Goal: Task Accomplishment & Management: Use online tool/utility

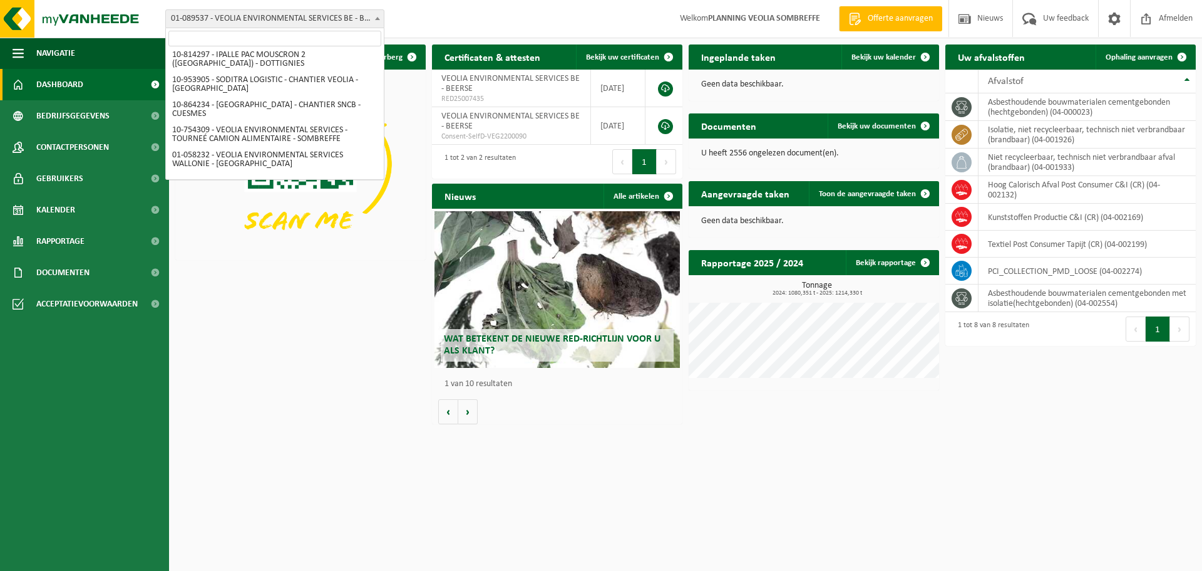
scroll to position [626, 0]
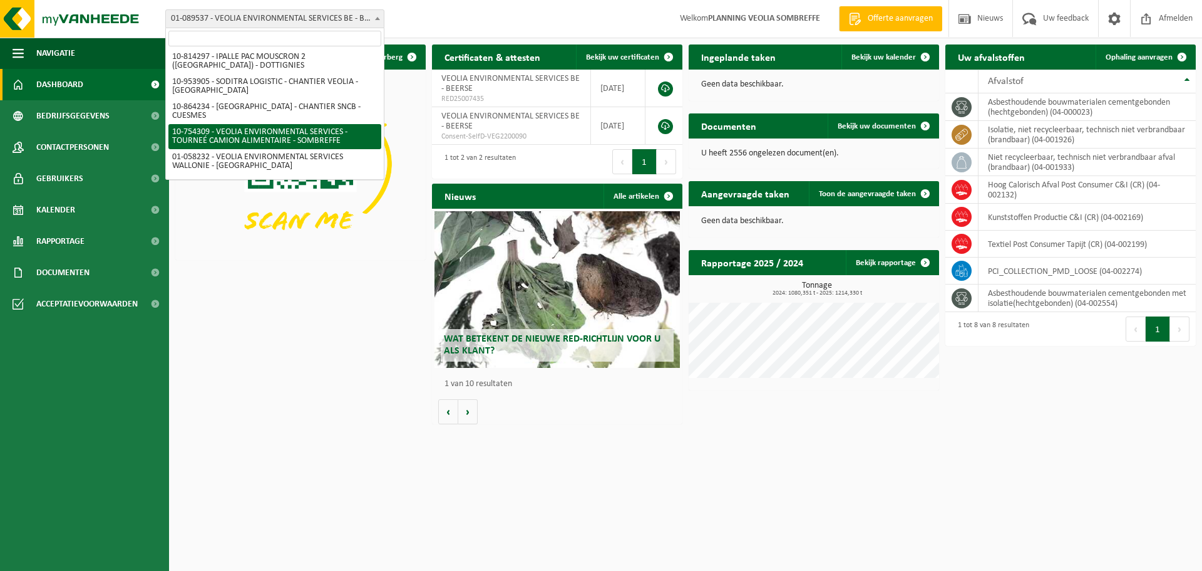
select select "95907"
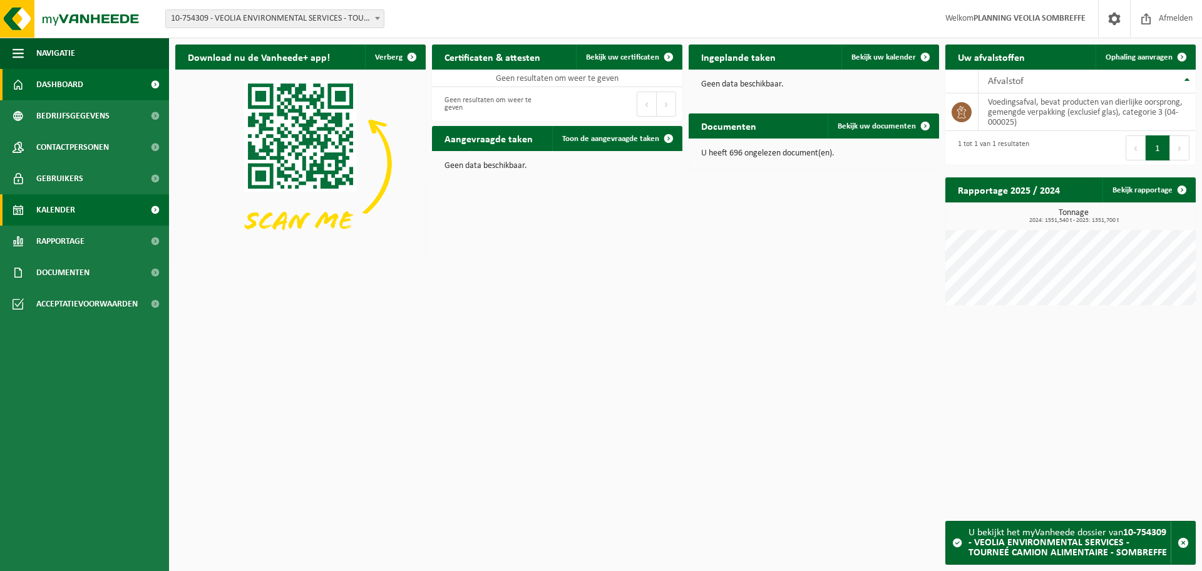
click at [94, 206] on link "Kalender" at bounding box center [84, 209] width 169 height 31
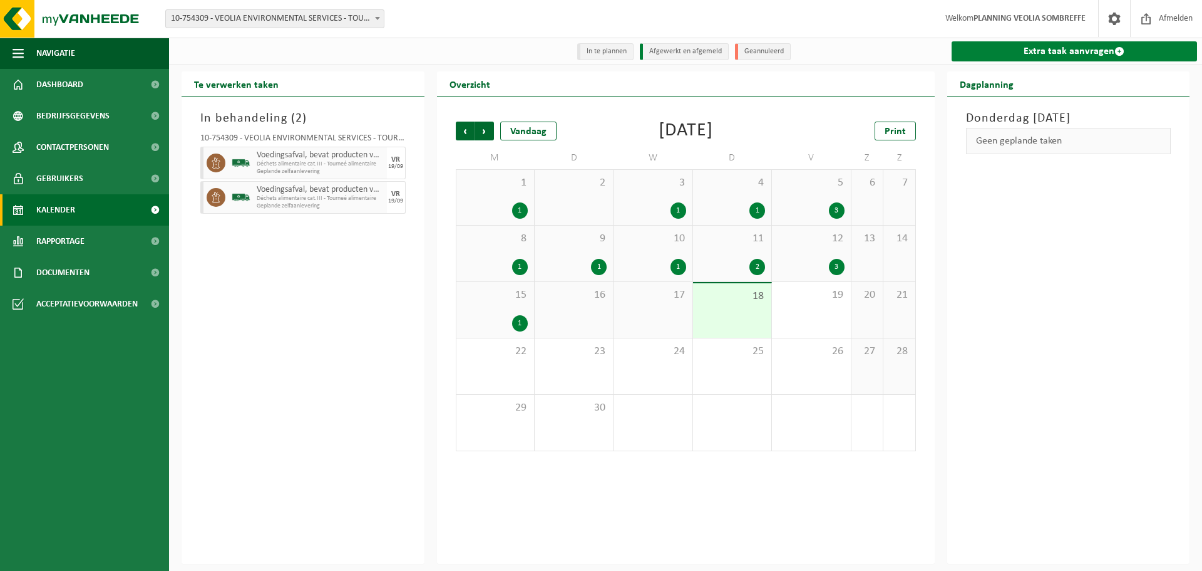
click at [1067, 51] on link "Extra taak aanvragen" at bounding box center [1075, 51] width 246 height 20
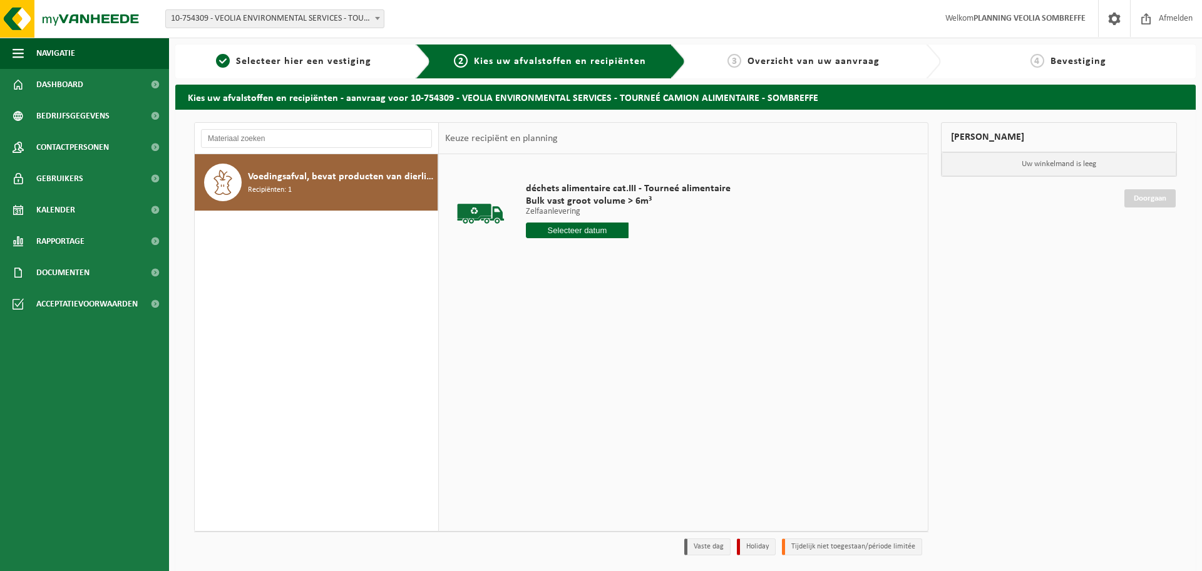
click at [599, 225] on input "text" at bounding box center [577, 230] width 103 height 16
click at [625, 343] on div "19" at bounding box center [626, 341] width 22 height 20
type input "Van 2025-09-19"
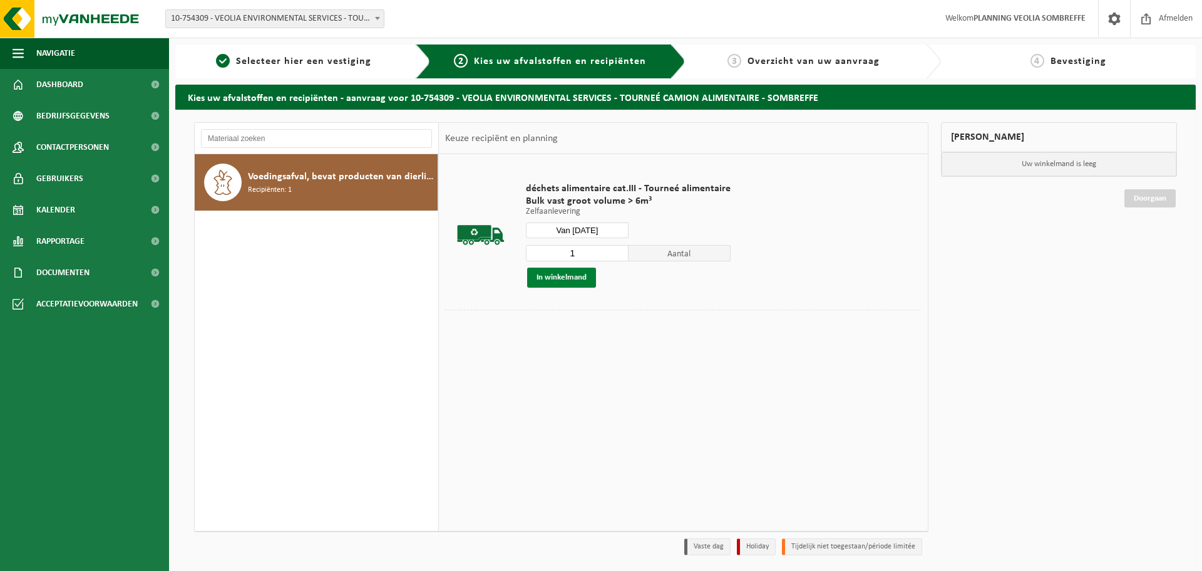
click at [562, 277] on button "In winkelmand" at bounding box center [561, 277] width 69 height 20
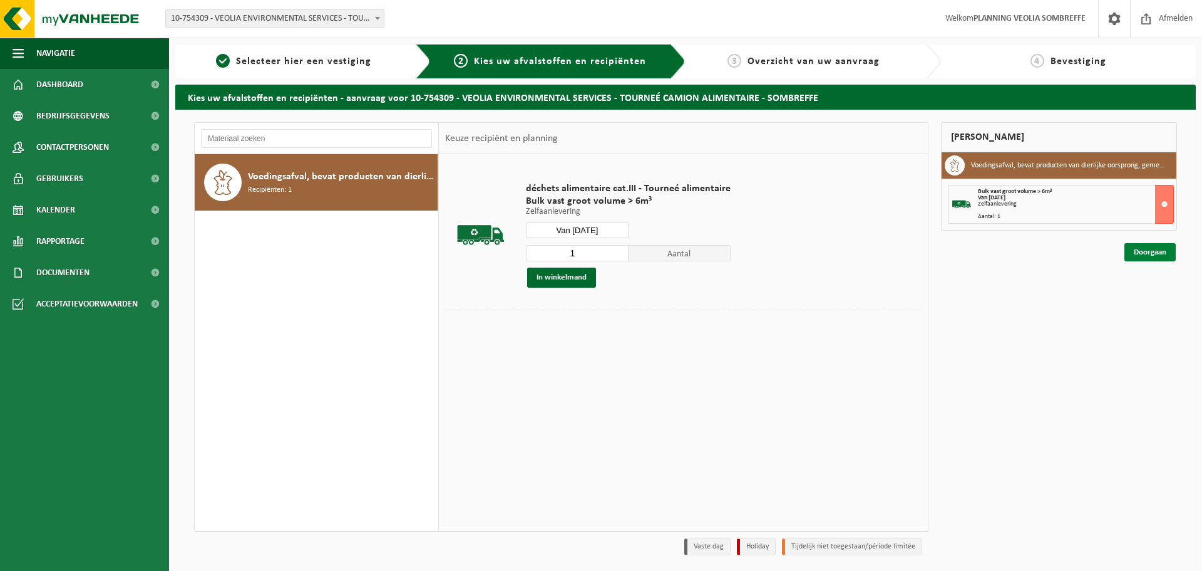
click at [1130, 255] on link "Doorgaan" at bounding box center [1150, 252] width 51 height 18
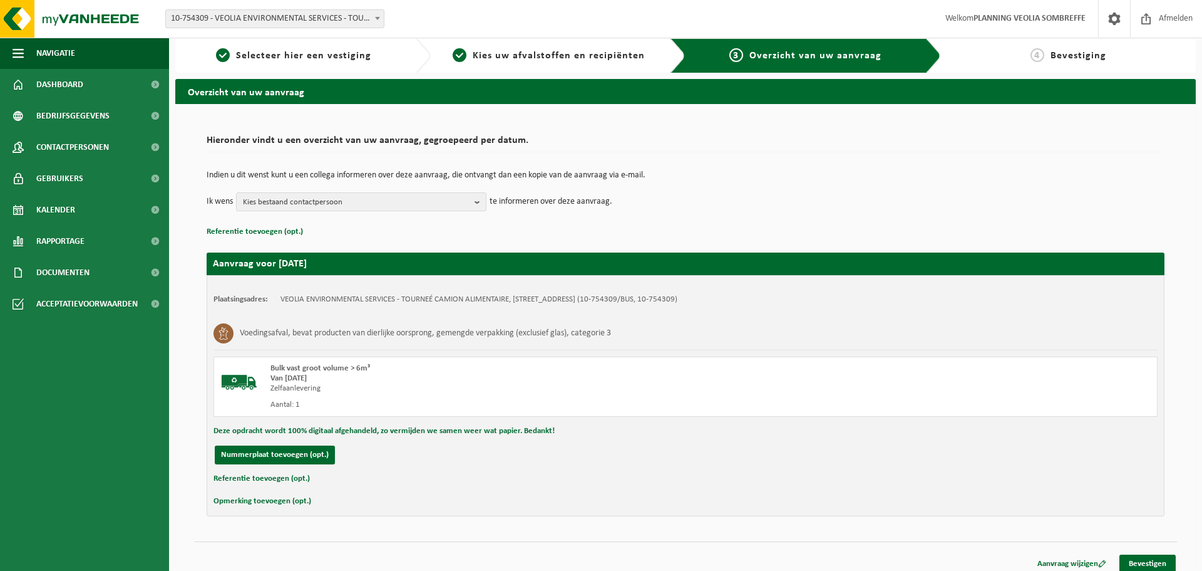
scroll to position [14, 0]
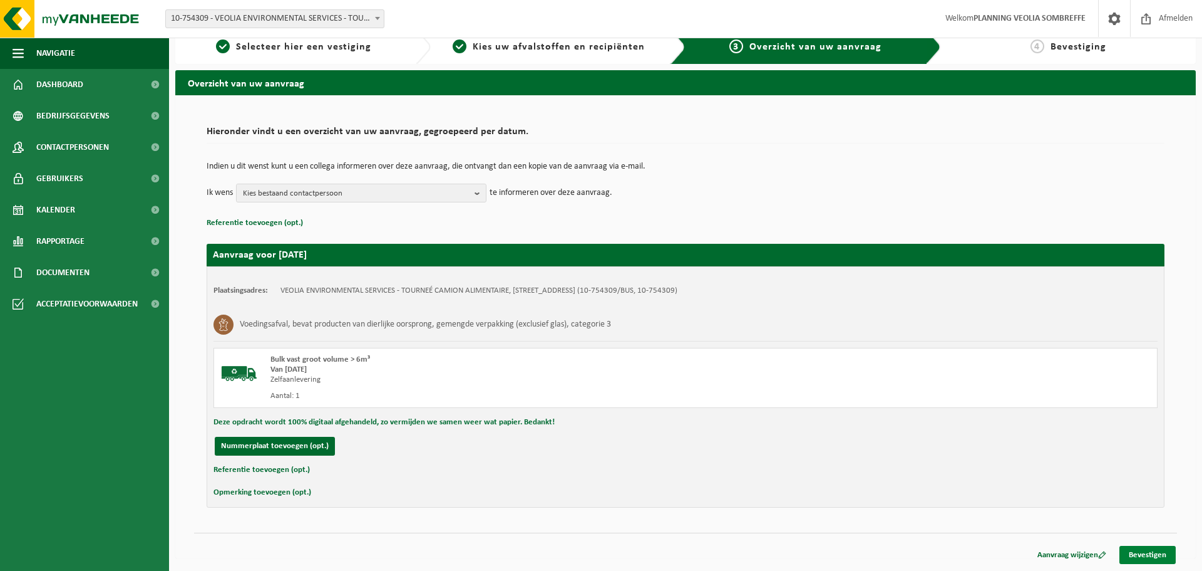
click at [1144, 550] on link "Bevestigen" at bounding box center [1148, 554] width 56 height 18
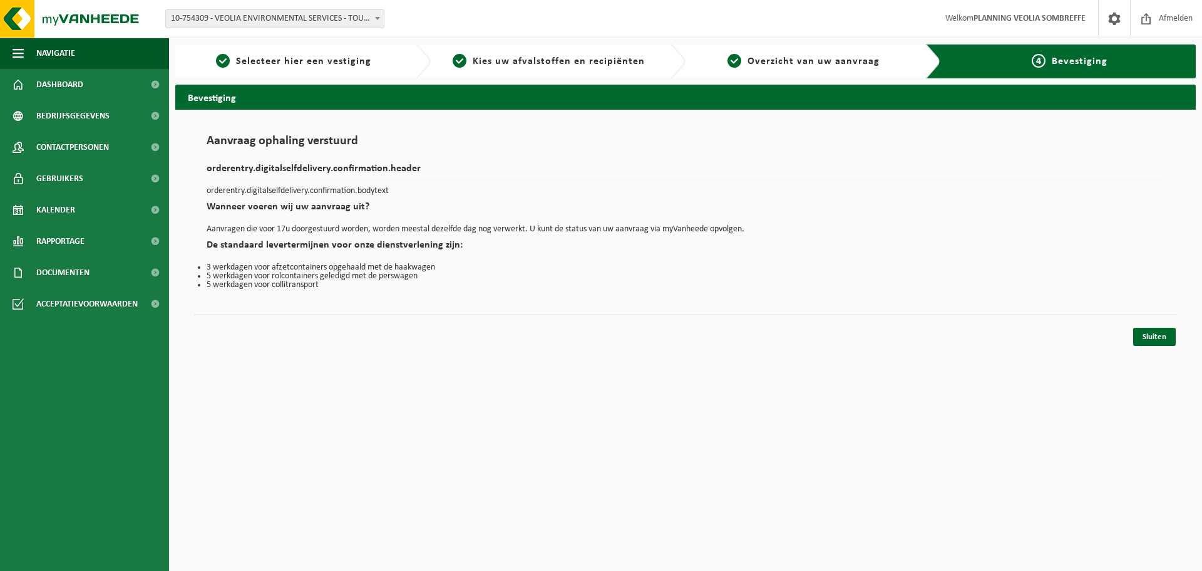
click at [1132, 340] on div "Sluiten" at bounding box center [1154, 337] width 45 height 18
click at [1139, 339] on link "Sluiten" at bounding box center [1155, 337] width 43 height 18
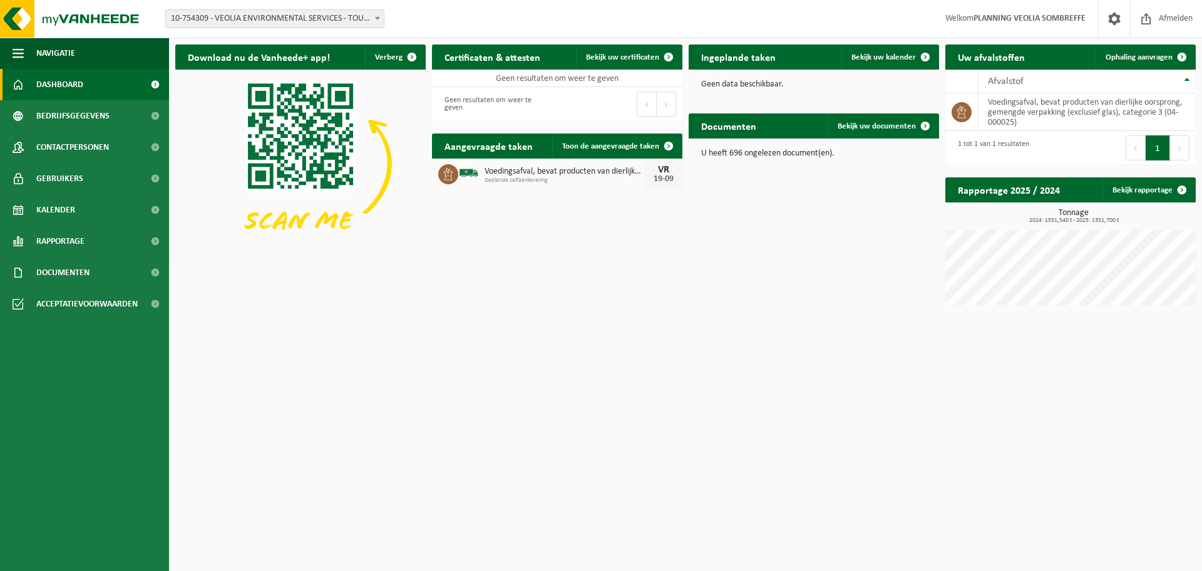
click at [268, 19] on span "10-754309 - VEOLIA ENVIRONMENTAL SERVICES - TOURNEÉ CAMION ALIMENTAIRE - SOMBRE…" at bounding box center [275, 19] width 218 height 18
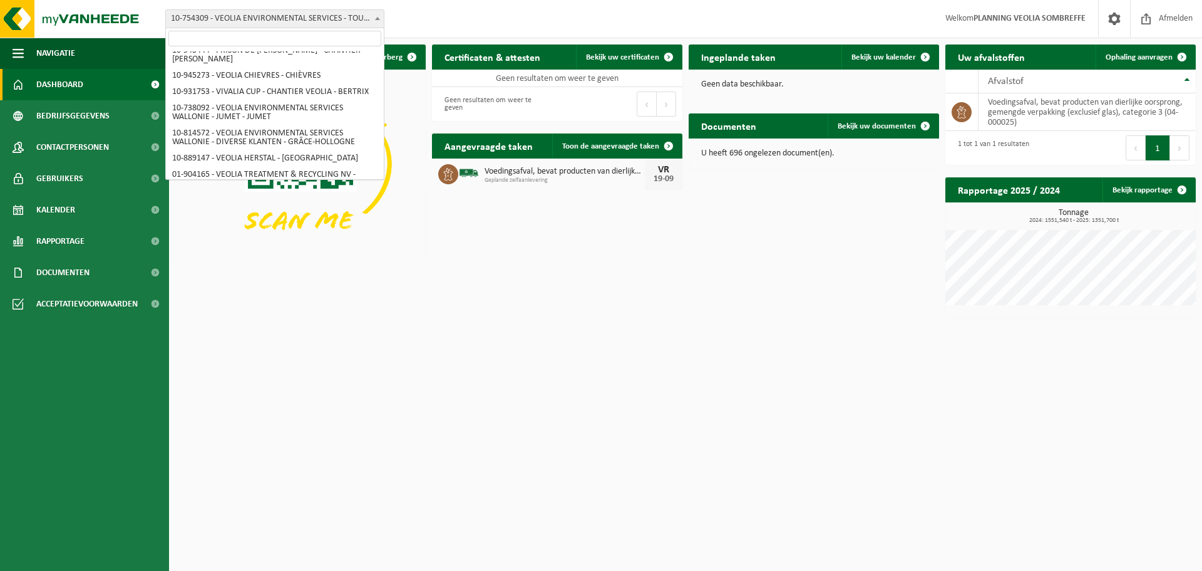
scroll to position [884, 0]
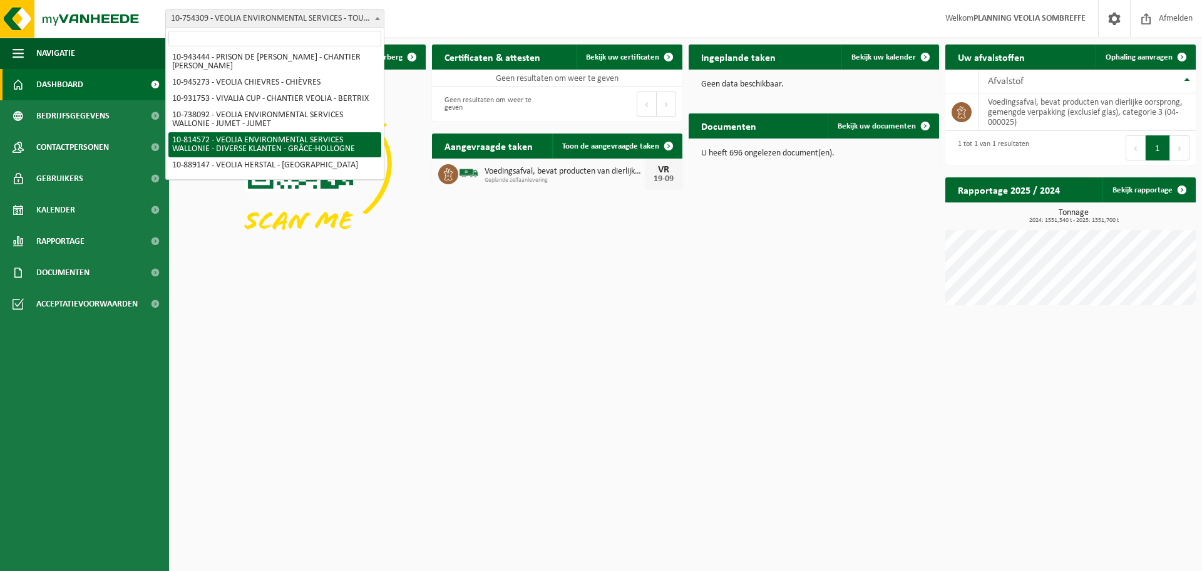
select select "37628"
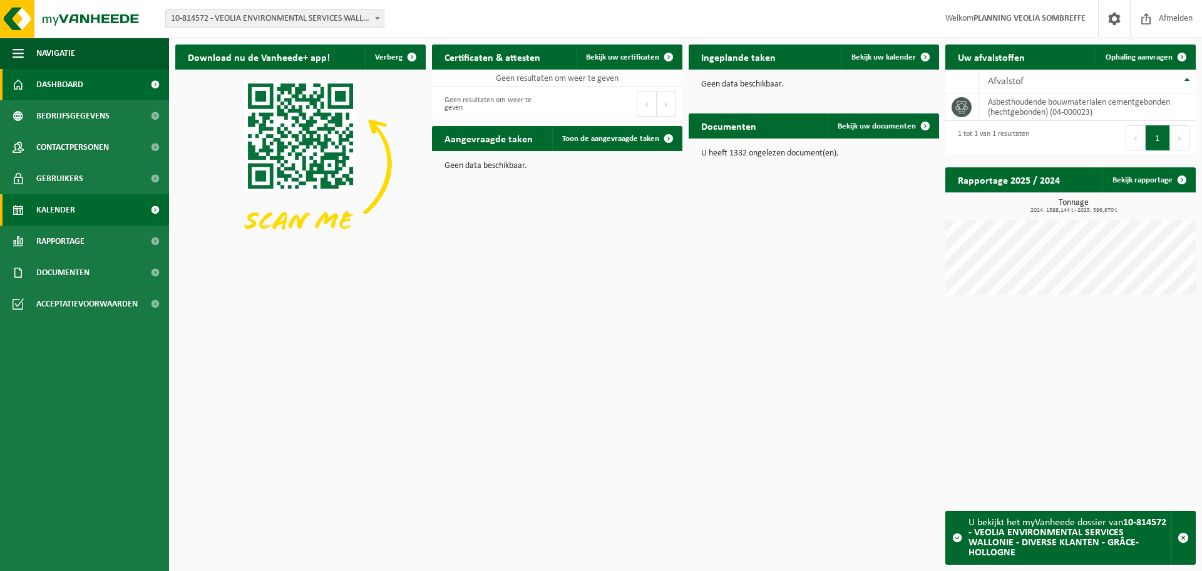
click at [81, 209] on link "Kalender" at bounding box center [84, 209] width 169 height 31
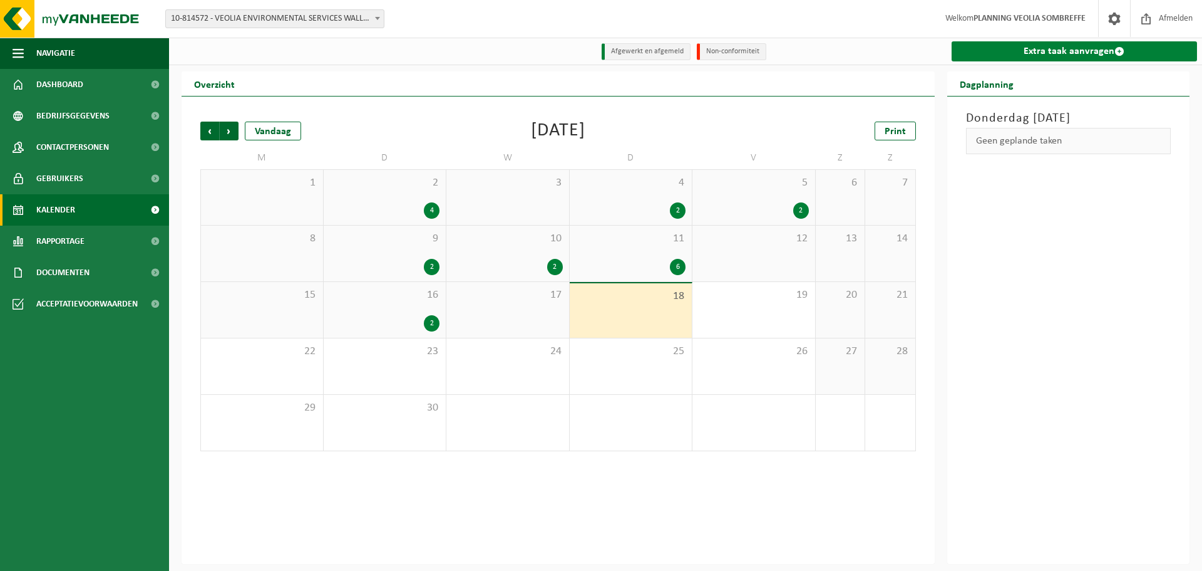
click at [1036, 56] on link "Extra taak aanvragen" at bounding box center [1075, 51] width 246 height 20
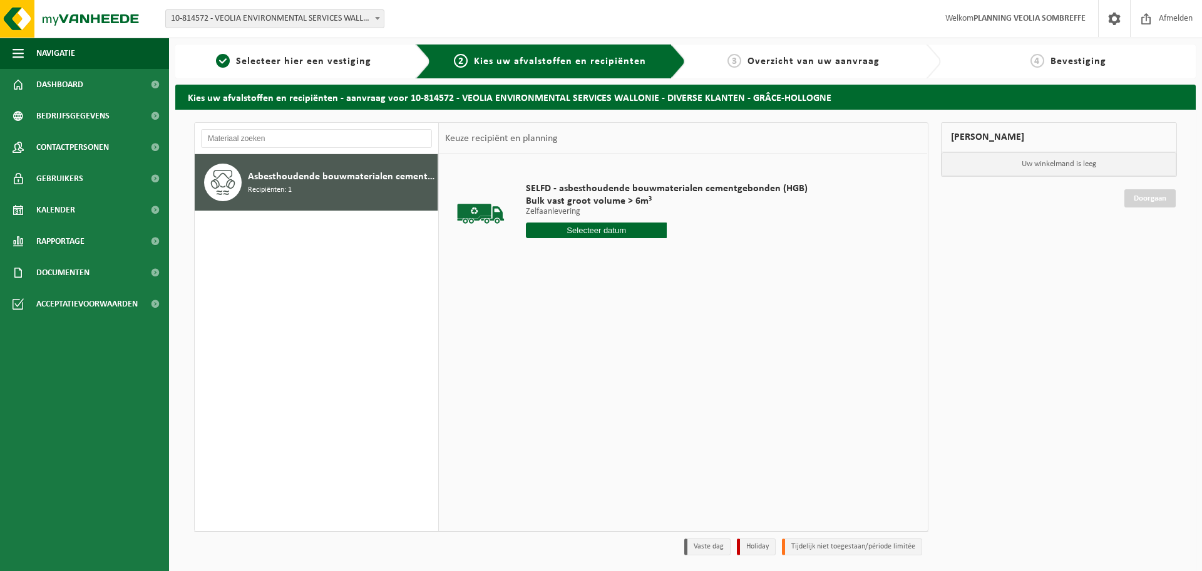
click at [617, 230] on input "text" at bounding box center [596, 230] width 141 height 16
click at [626, 344] on div "19" at bounding box center [626, 341] width 22 height 20
type input "Van 2025-09-19"
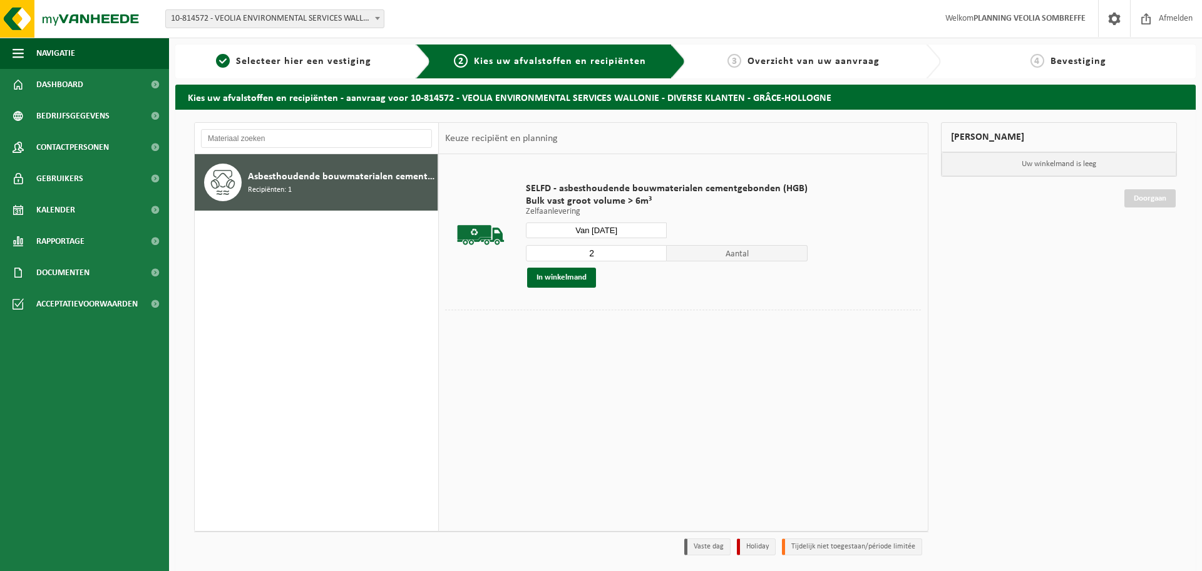
type input "2"
click at [657, 251] on input "2" at bounding box center [596, 253] width 141 height 16
click at [576, 281] on button "In winkelmand" at bounding box center [561, 277] width 69 height 20
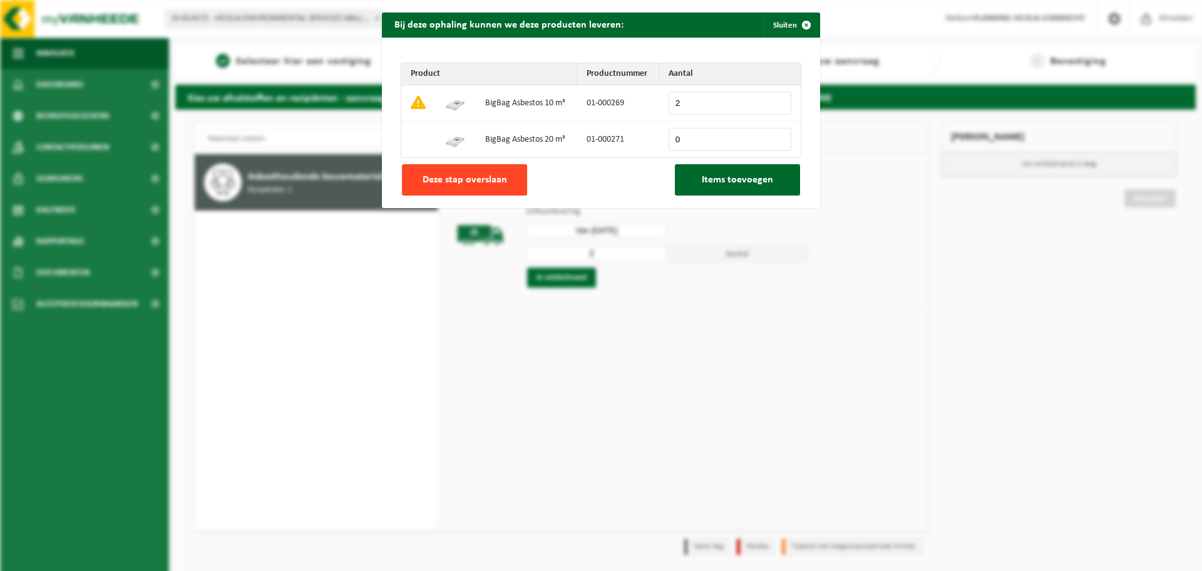
click at [466, 175] on span "Deze stap overslaan" at bounding box center [465, 180] width 85 height 10
type input "0"
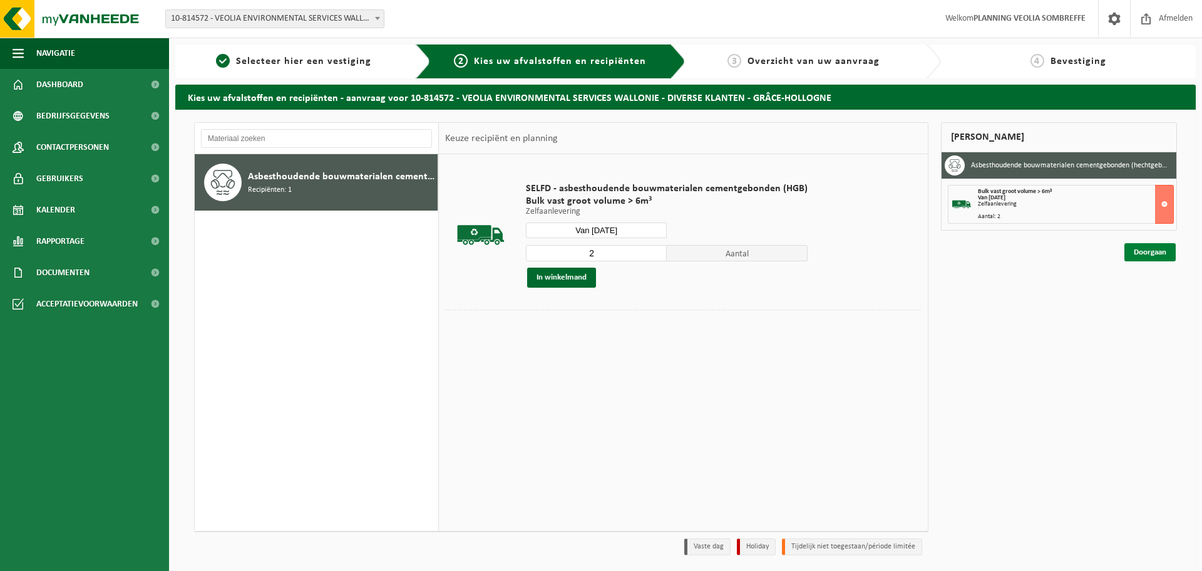
click at [1162, 244] on link "Doorgaan" at bounding box center [1150, 252] width 51 height 18
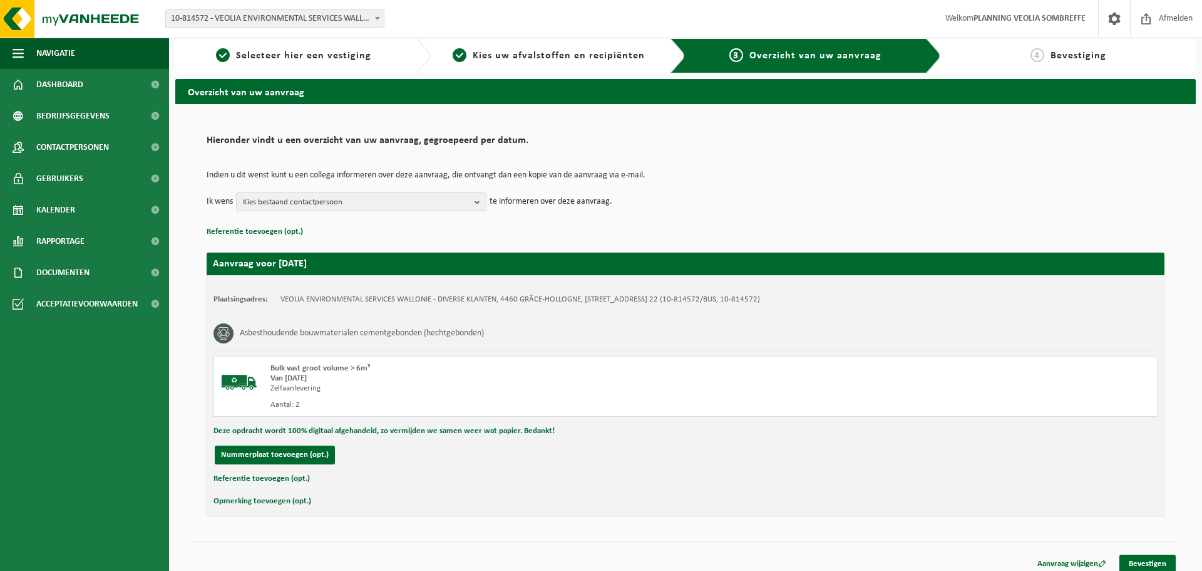
scroll to position [14, 0]
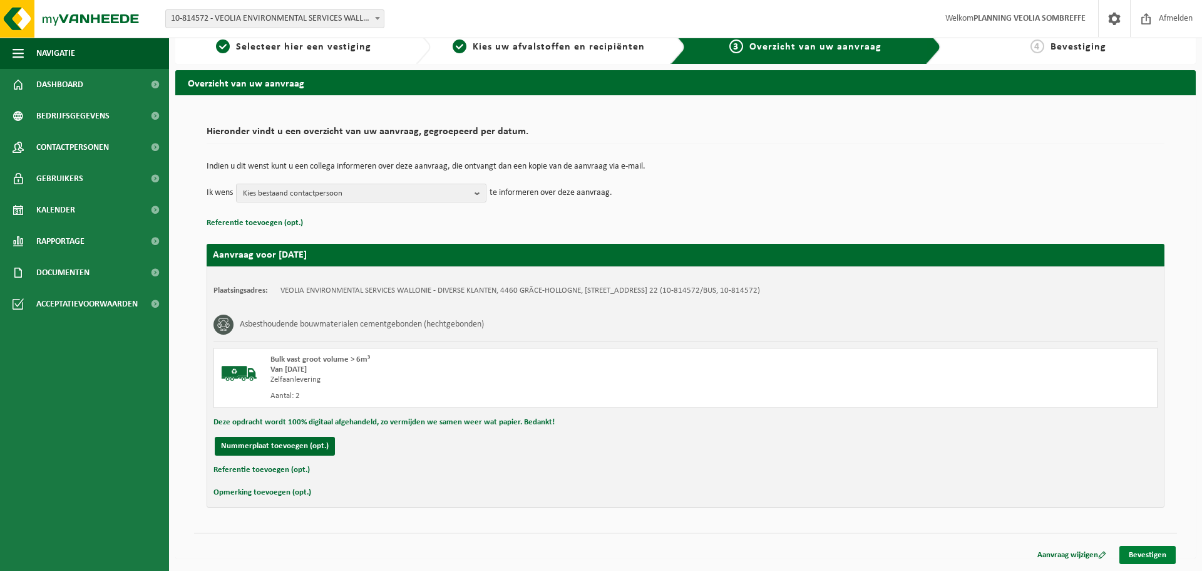
click at [1141, 555] on link "Bevestigen" at bounding box center [1148, 554] width 56 height 18
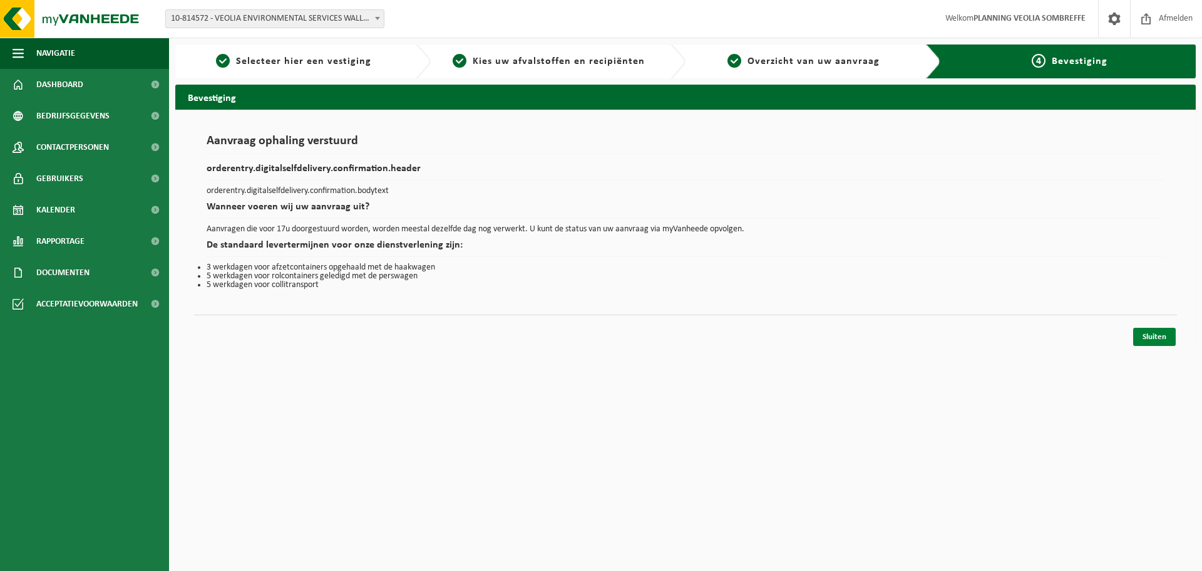
click at [1137, 338] on link "Sluiten" at bounding box center [1155, 337] width 43 height 18
